Goal: Information Seeking & Learning: Learn about a topic

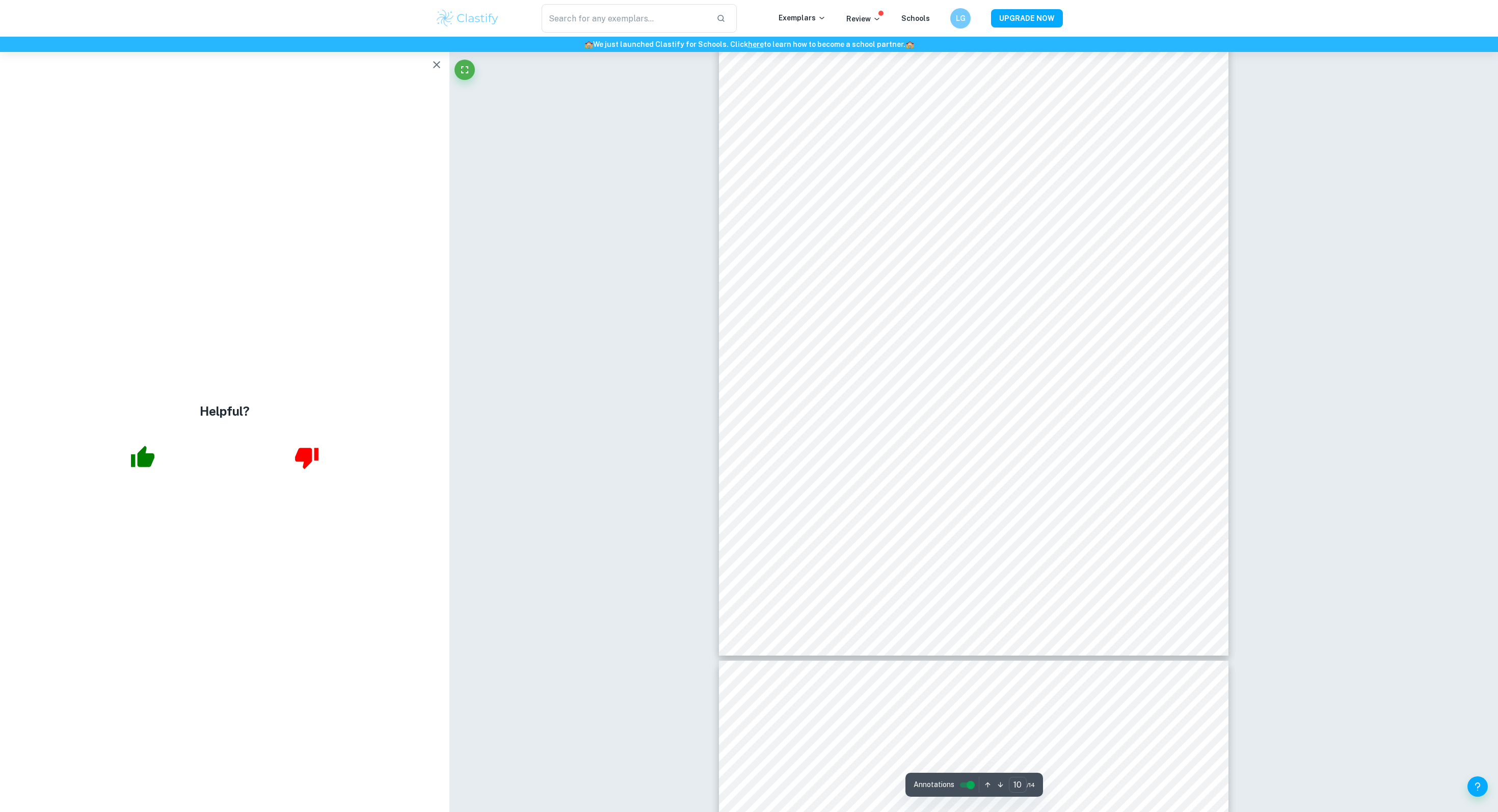
scroll to position [6293, 0]
type input "11"
